Goal: Task Accomplishment & Management: Manage account settings

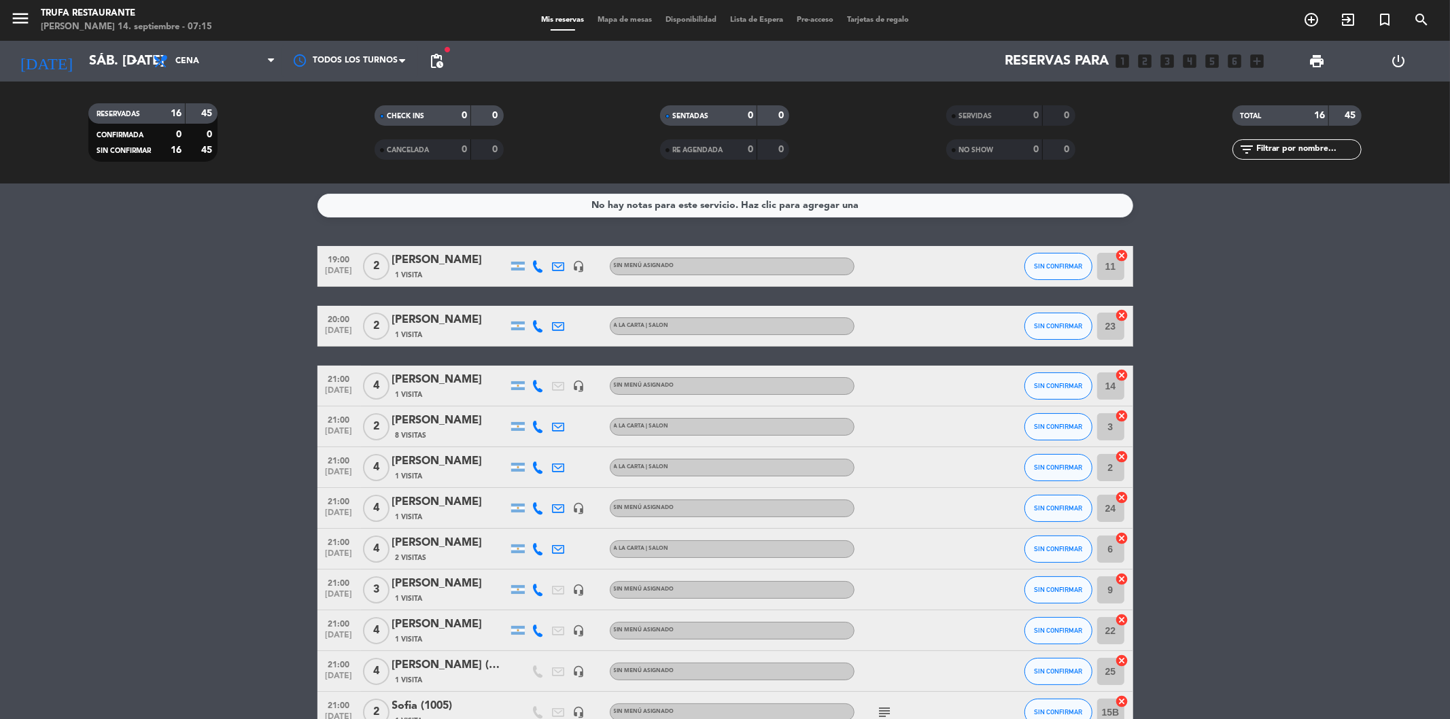
scroll to position [323, 0]
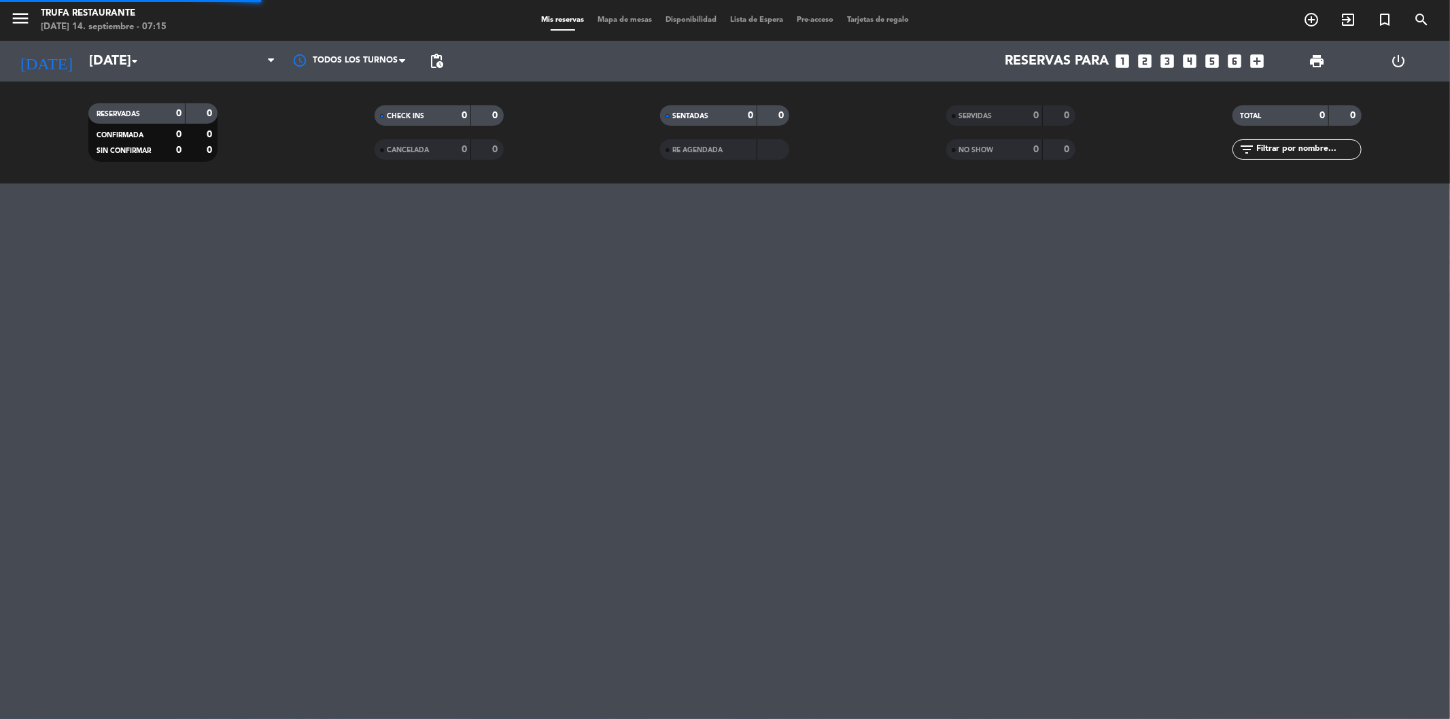
click at [111, 63] on input "[DATE]" at bounding box center [168, 61] width 173 height 30
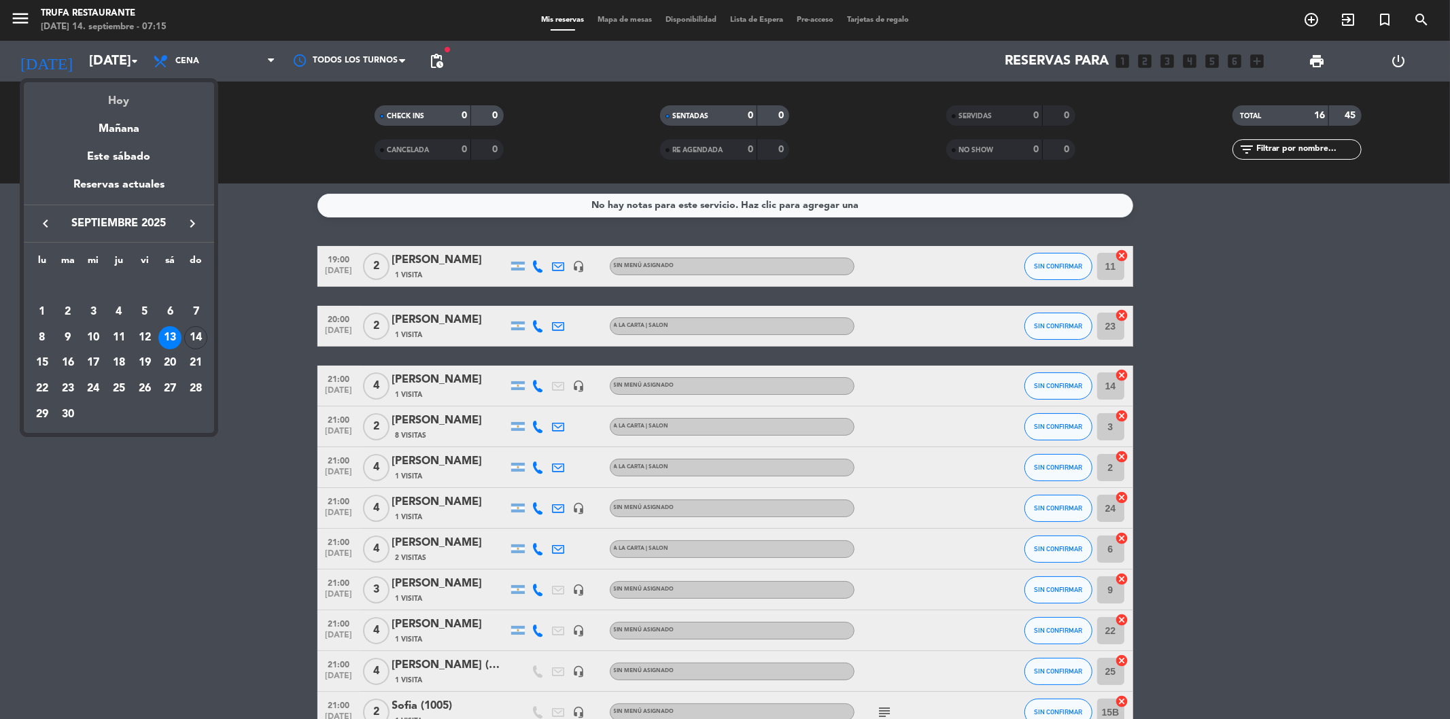
click at [129, 101] on div "Hoy" at bounding box center [119, 96] width 190 height 28
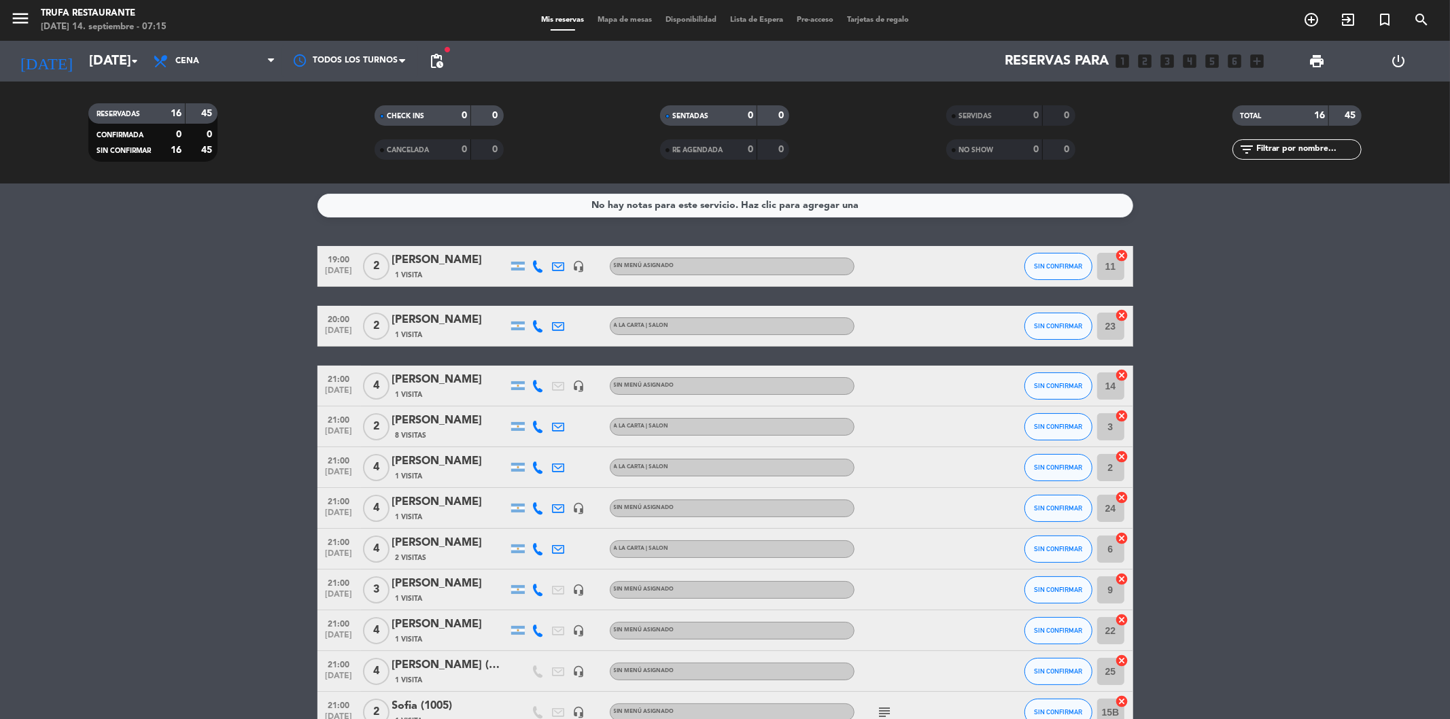
type input "[DATE]"
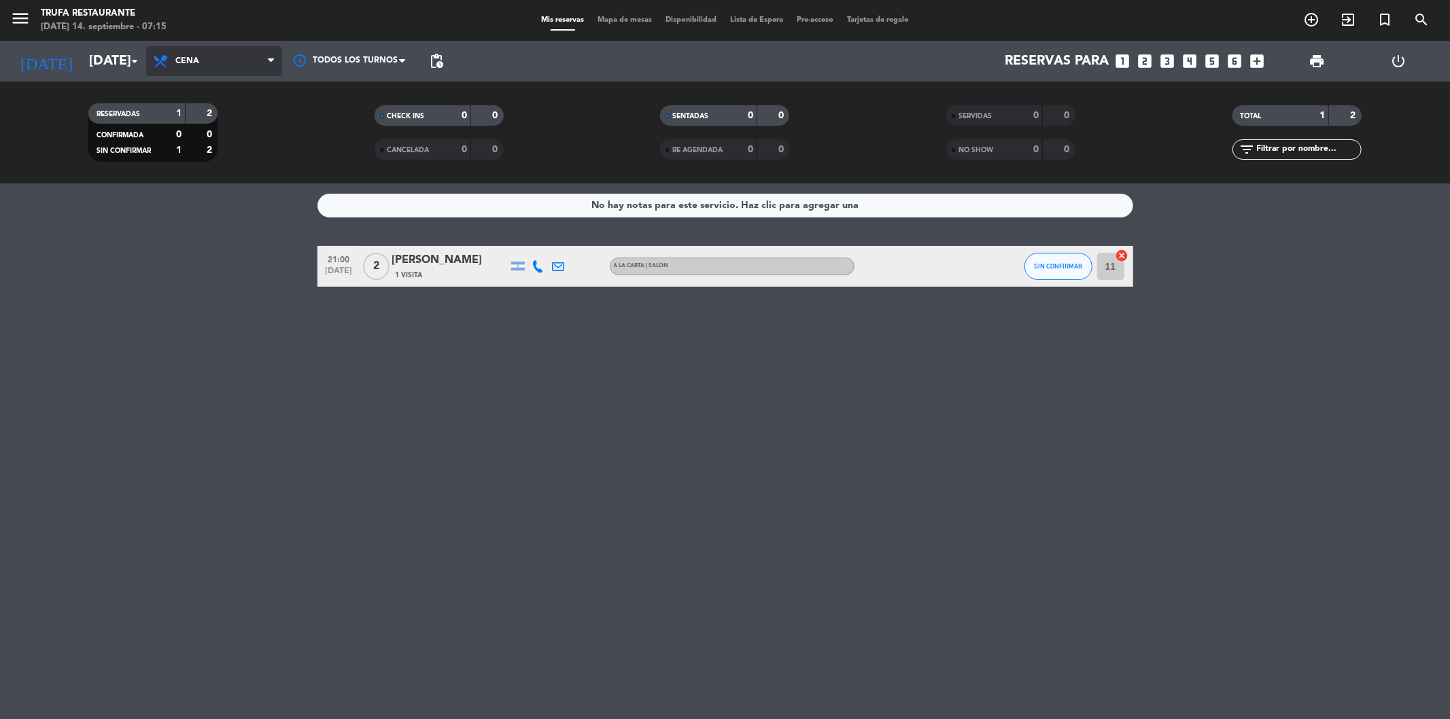
click at [209, 60] on span "Cena" at bounding box center [214, 61] width 136 height 30
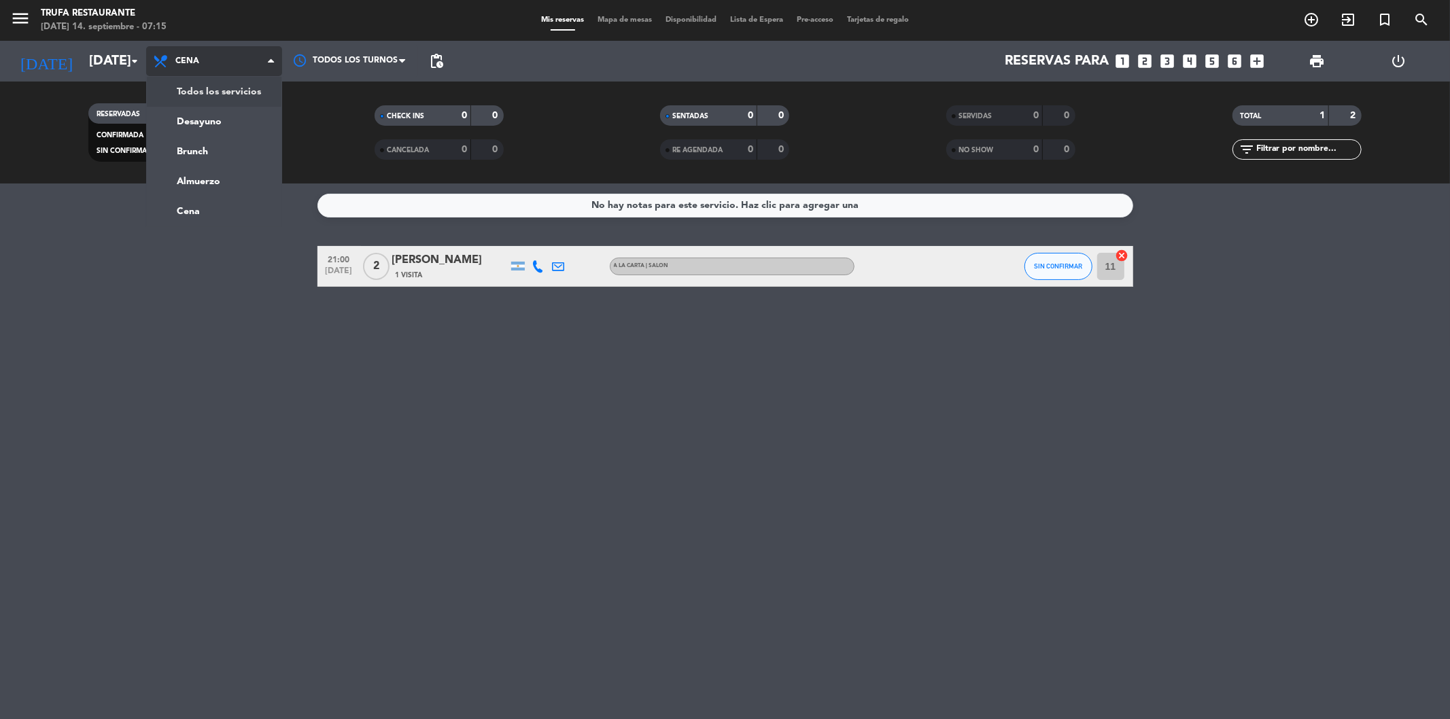
click at [206, 95] on div "menu Trufa Restaurante [DATE] 14. septiembre - 07:15 Mis reservas Mapa de mesas…" at bounding box center [725, 92] width 1450 height 184
